Goal: Task Accomplishment & Management: Manage account settings

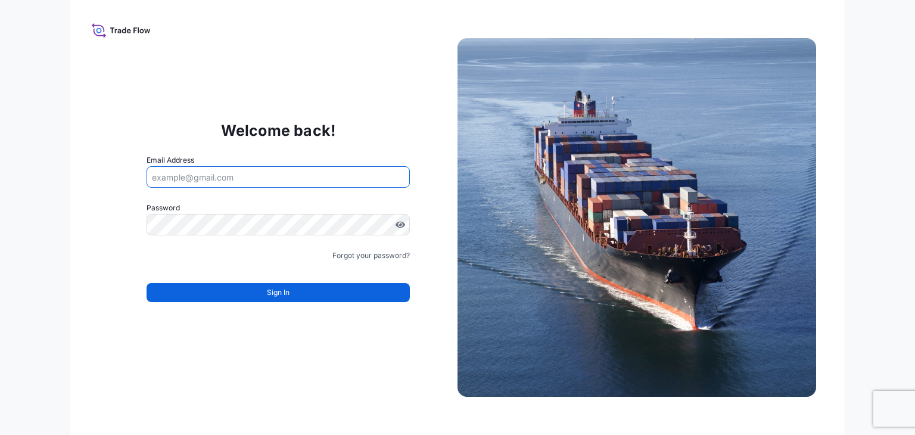
click at [350, 181] on input "Email Address" at bounding box center [277, 176] width 263 height 21
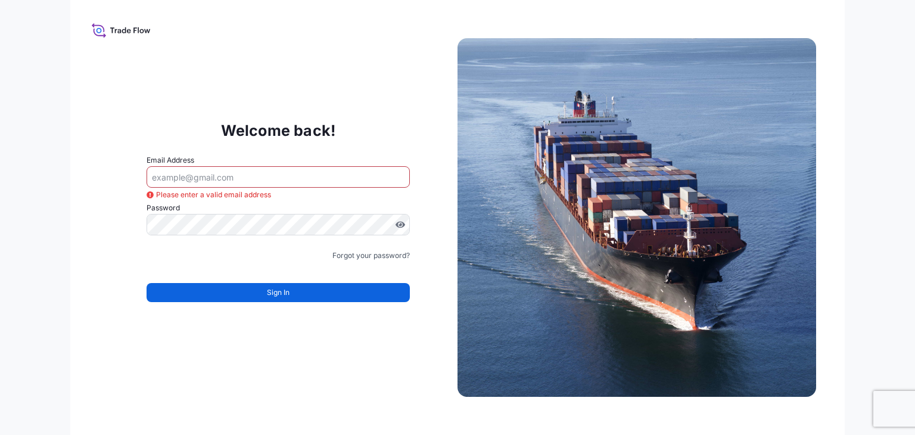
click at [280, 332] on div "Welcome back! Email Address Please enter a valid email address Password Must in…" at bounding box center [278, 217] width 358 height 245
click at [357, 172] on input "Email Address" at bounding box center [277, 176] width 263 height 21
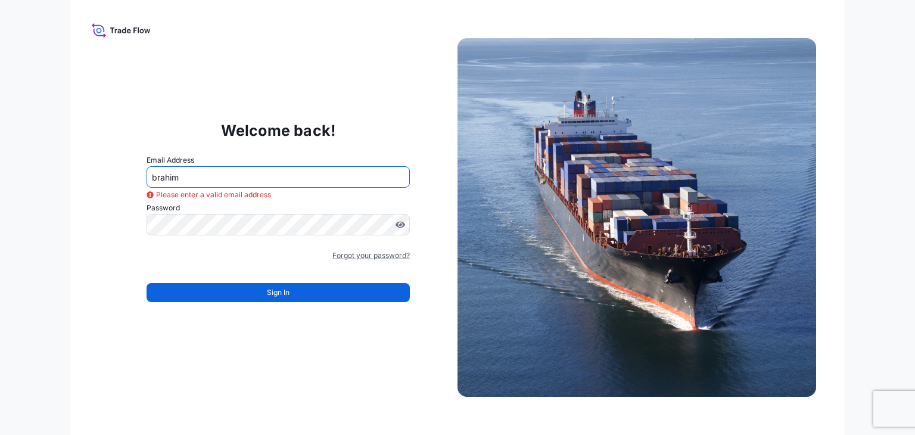
type input "brahim"
click at [375, 256] on link "Forgot your password?" at bounding box center [370, 255] width 77 height 12
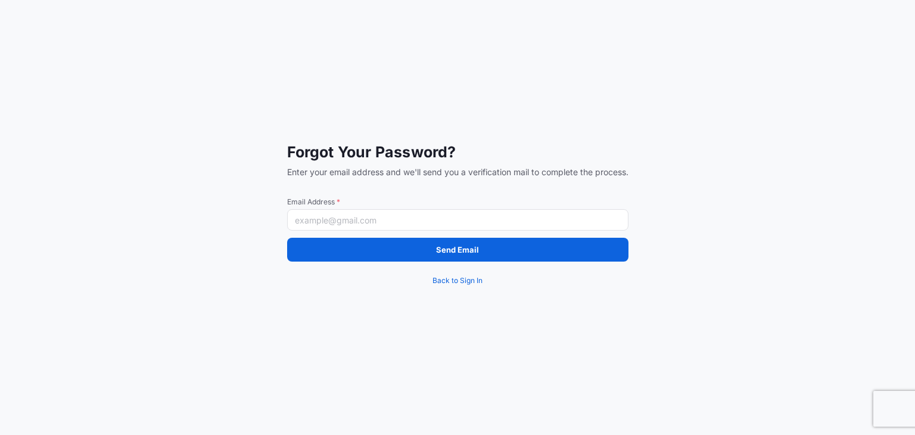
click at [387, 225] on input "Email Address *" at bounding box center [457, 219] width 341 height 21
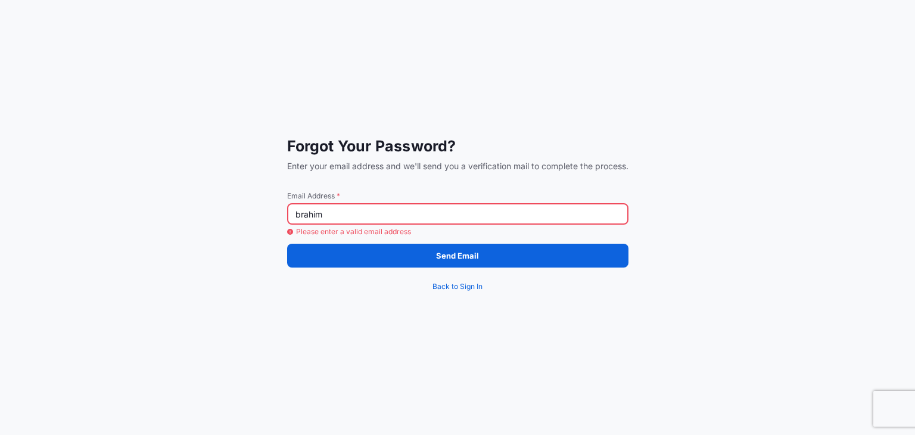
type input "[EMAIL_ADDRESS][DOMAIN_NAME]"
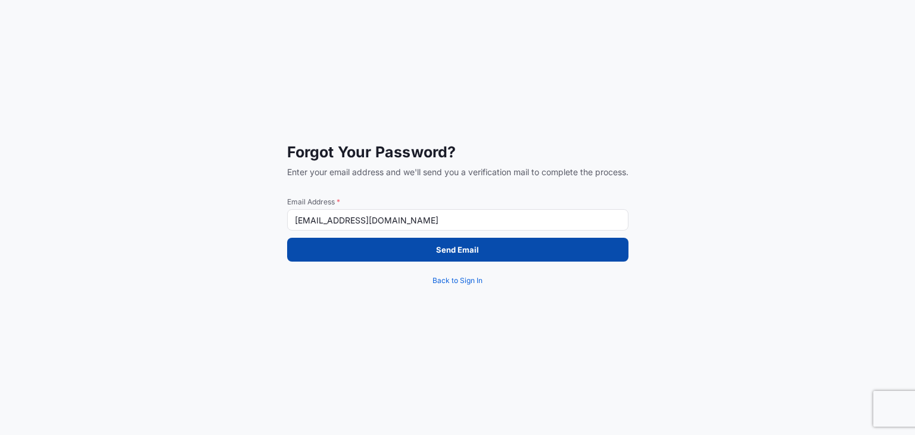
click at [393, 257] on button "Send Email" at bounding box center [457, 250] width 341 height 24
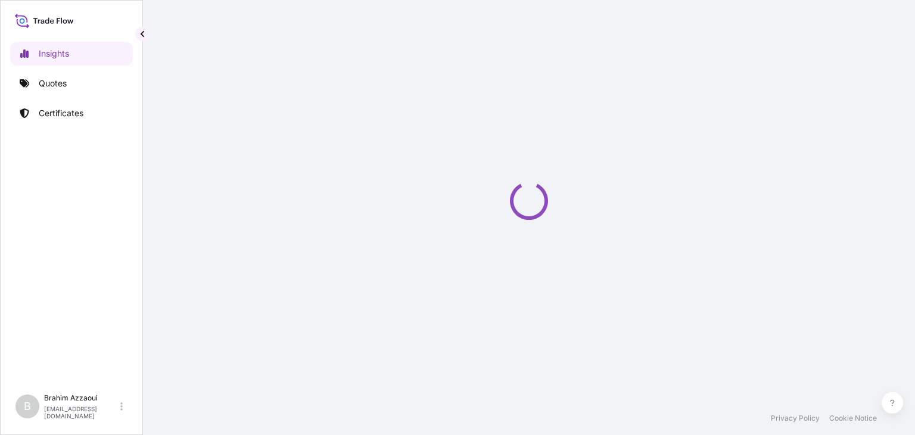
select select "2025"
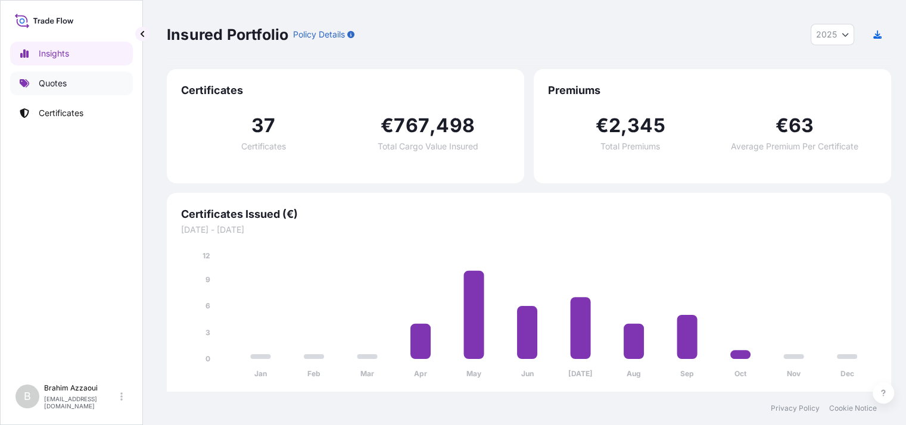
click at [79, 83] on link "Quotes" at bounding box center [71, 83] width 123 height 24
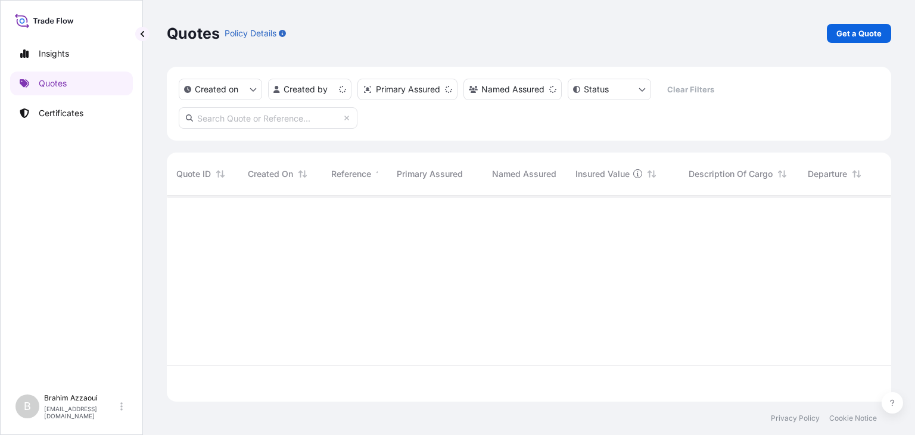
scroll to position [203, 714]
